Goal: Navigation & Orientation: Go to known website

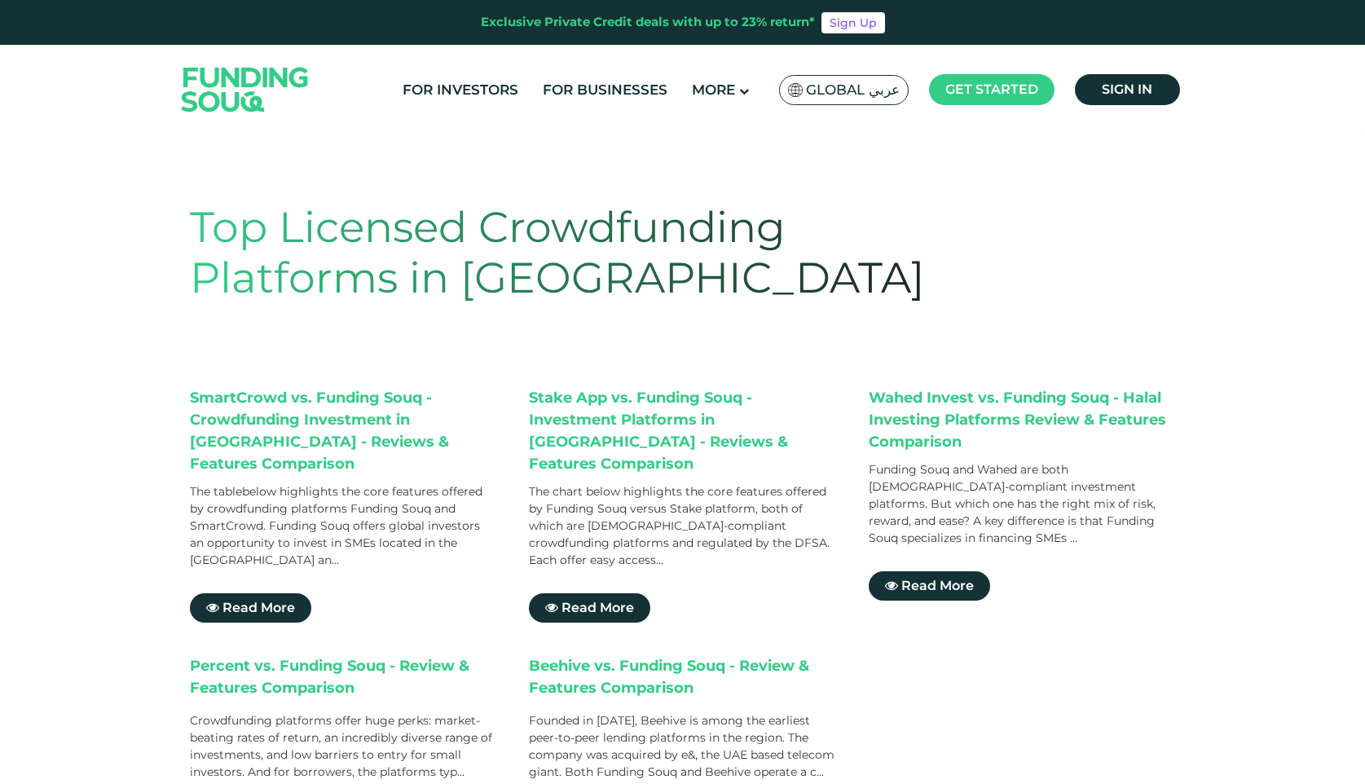
click at [264, 77] on img at bounding box center [245, 89] width 160 height 82
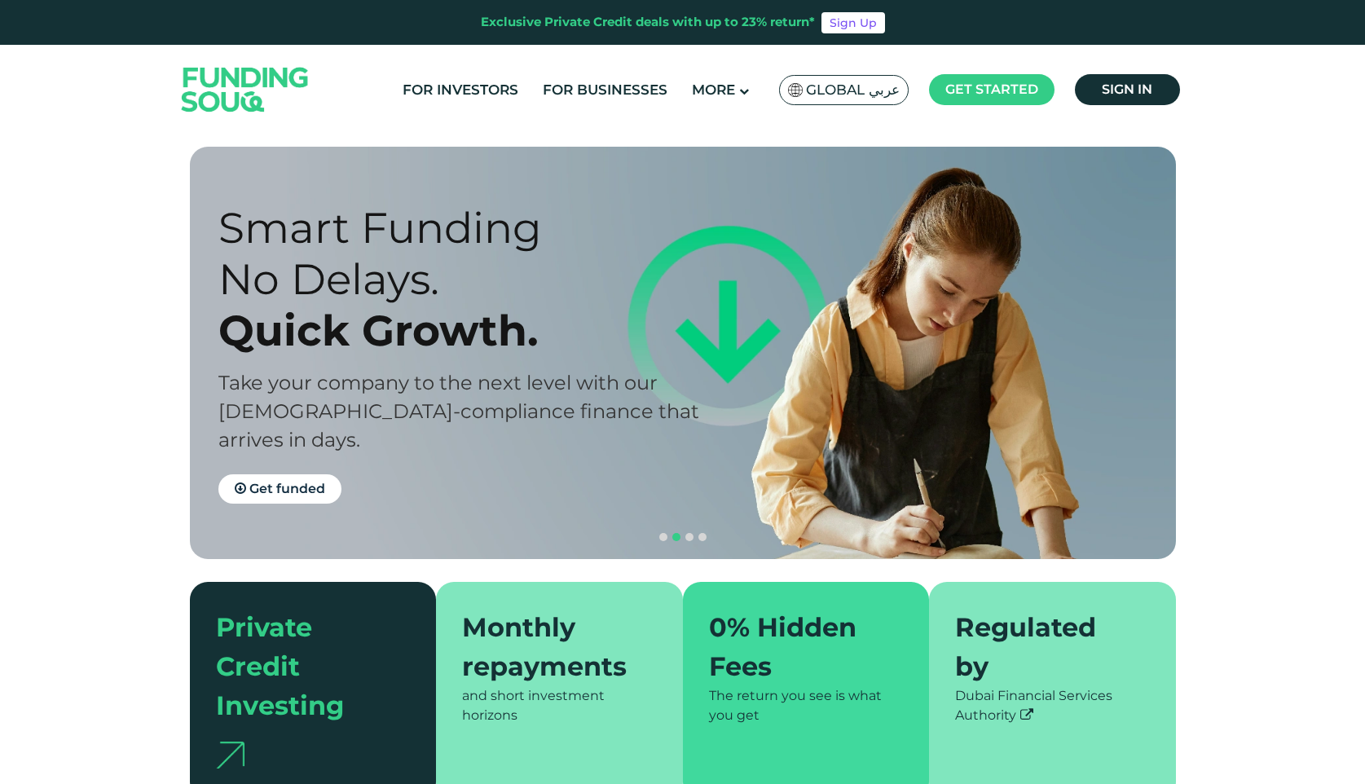
click at [261, 76] on img at bounding box center [245, 89] width 160 height 82
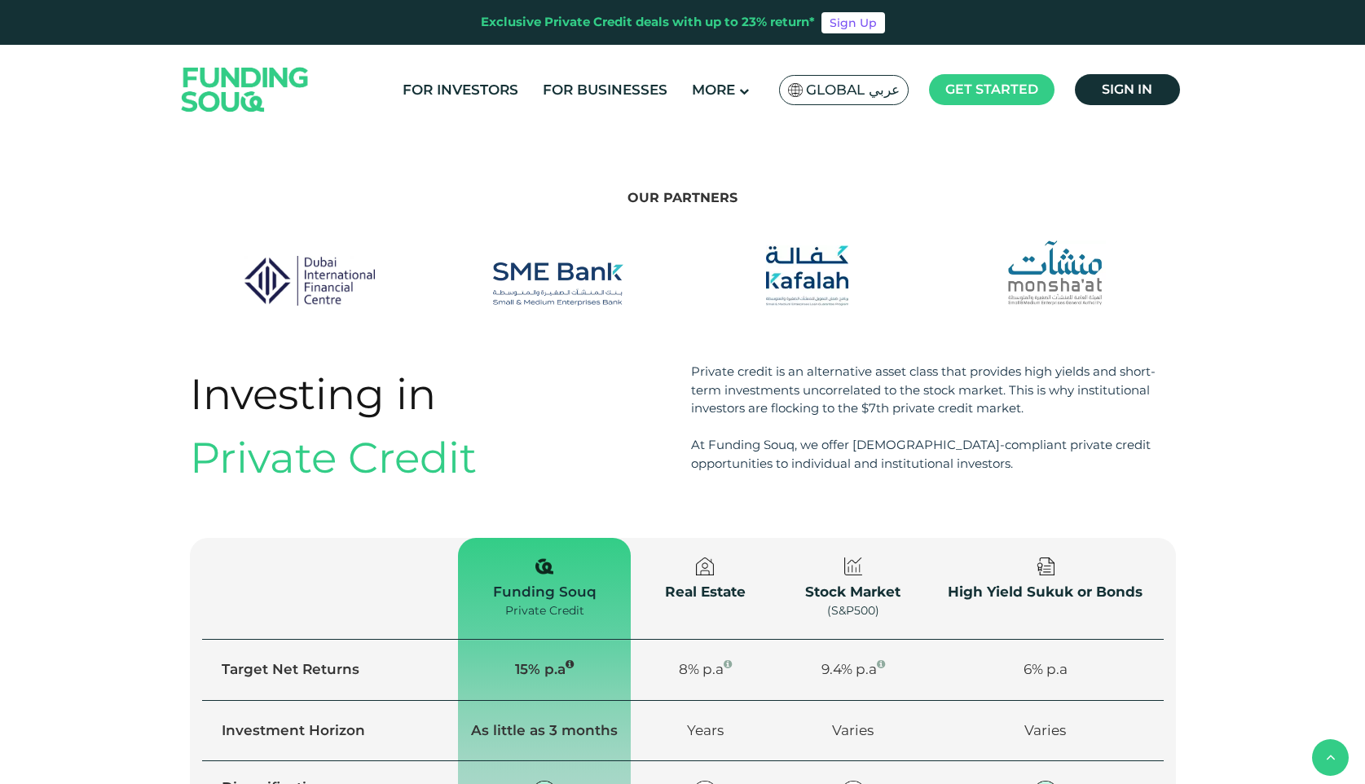
scroll to position [1317, 0]
